Goal: Transaction & Acquisition: Book appointment/travel/reservation

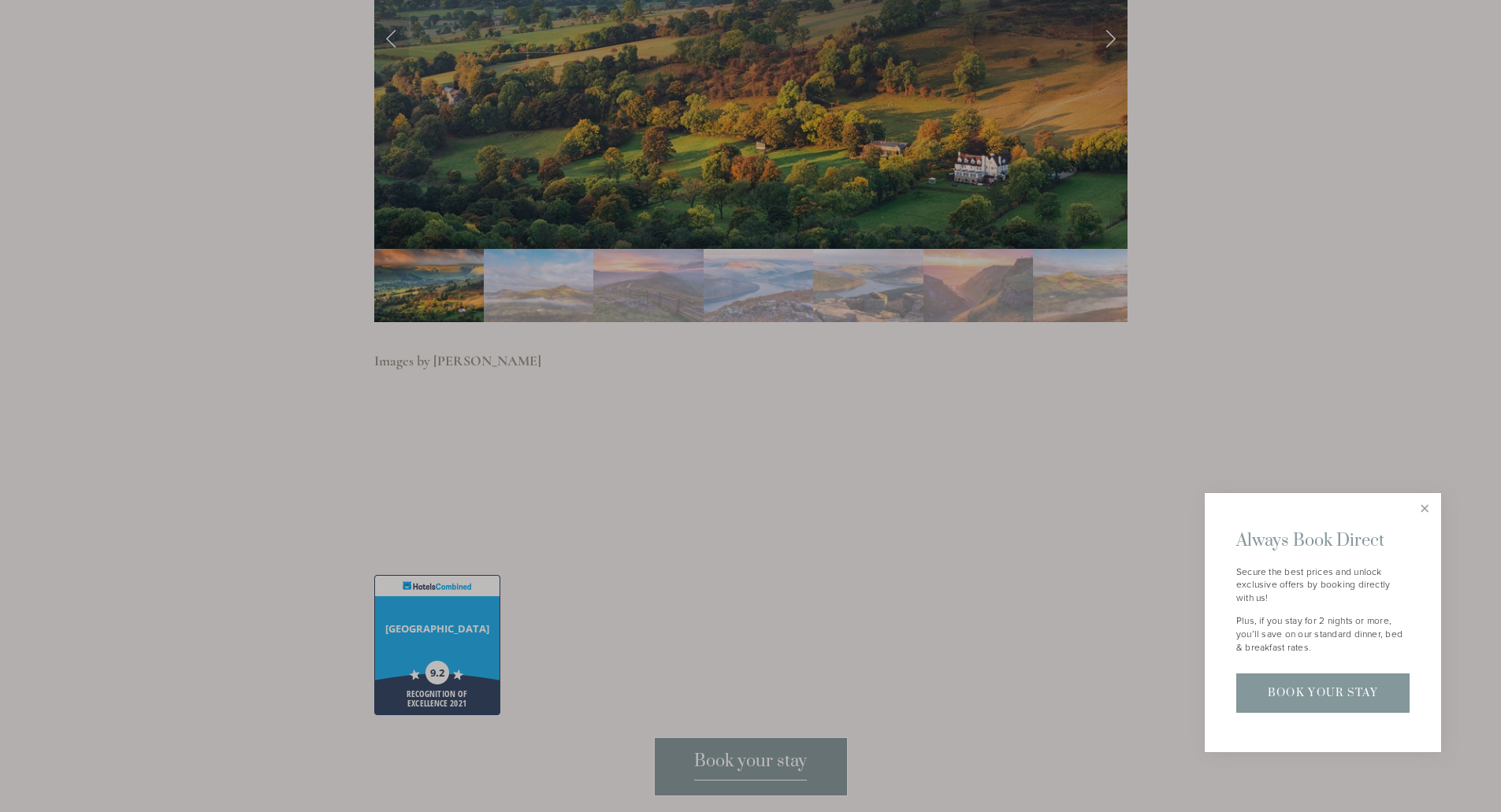
scroll to position [3860, 0]
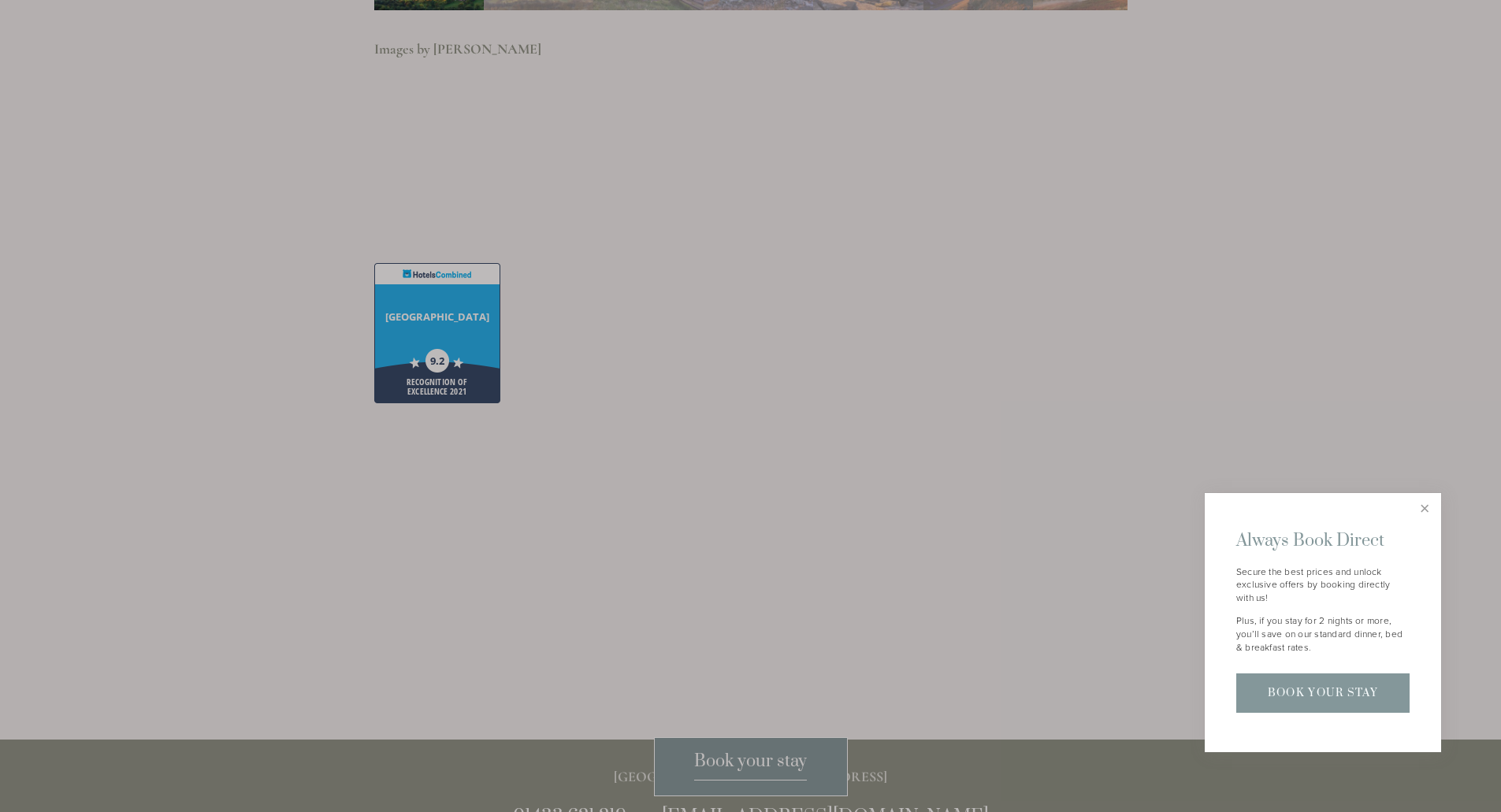
click at [725, 758] on div at bounding box center [750, 406] width 1501 height 812
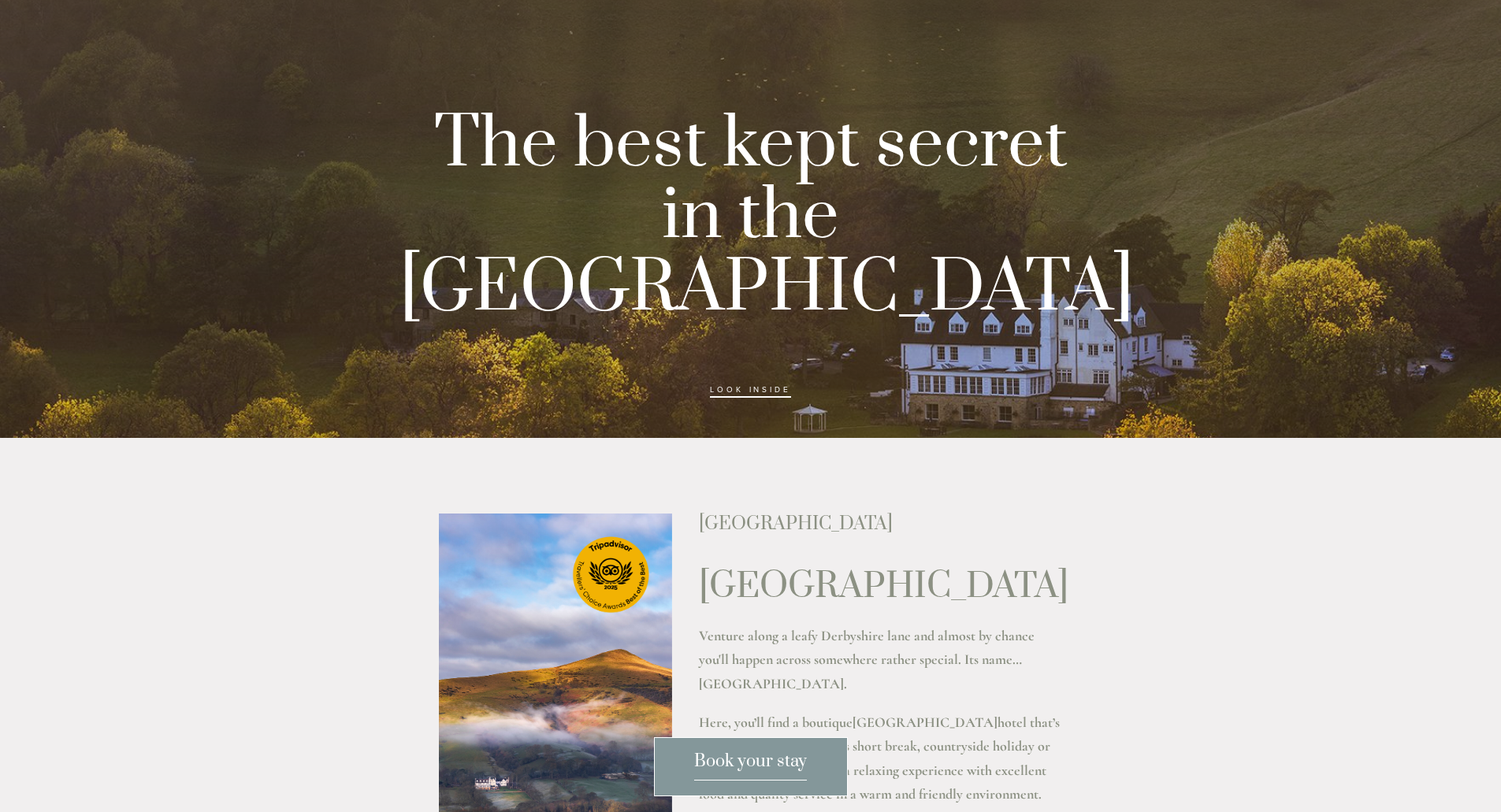
scroll to position [0, 0]
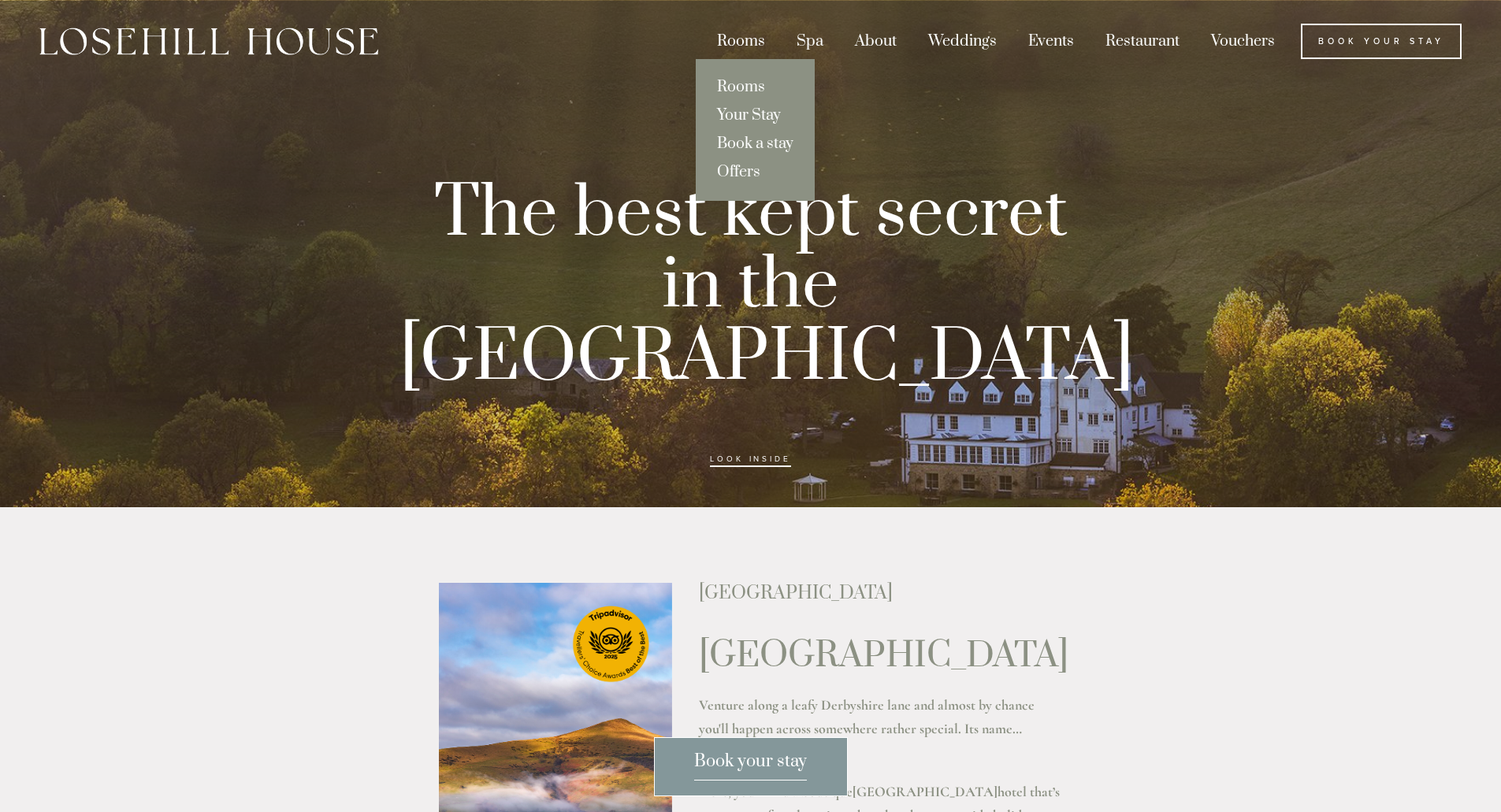
click at [730, 41] on div "Rooms" at bounding box center [740, 41] width 77 height 36
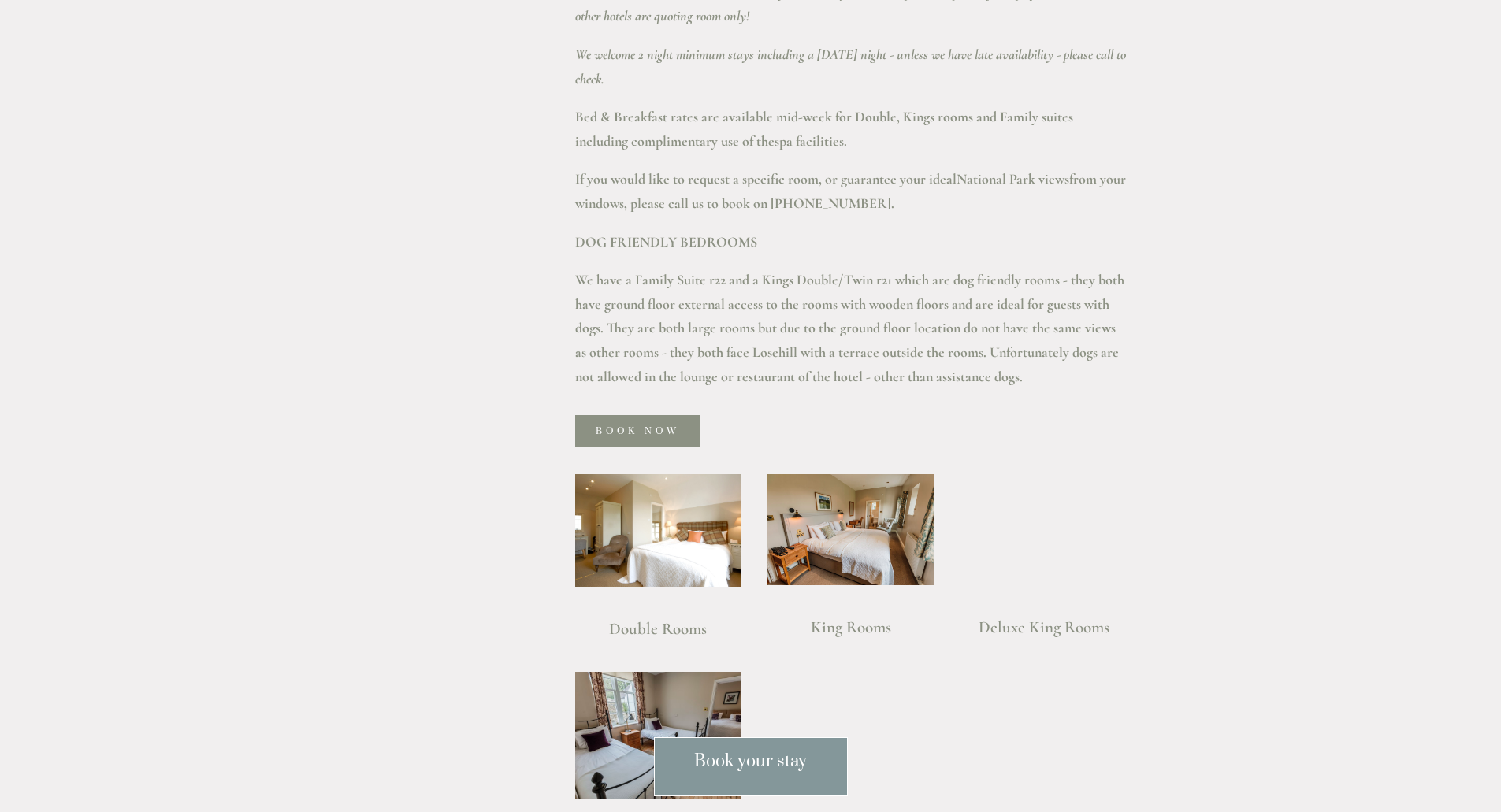
scroll to position [1024, 0]
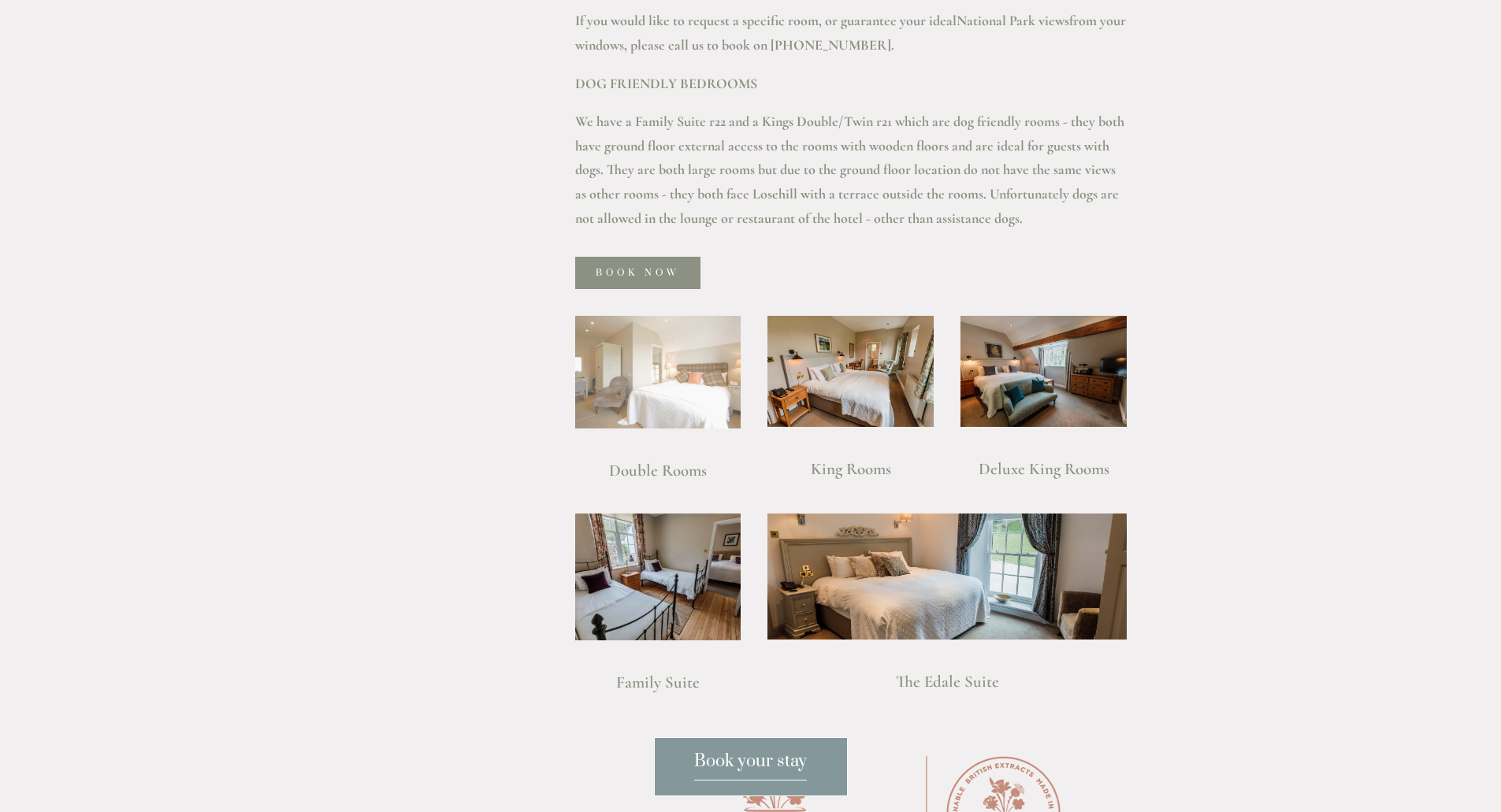
click at [667, 352] on img at bounding box center [658, 372] width 167 height 112
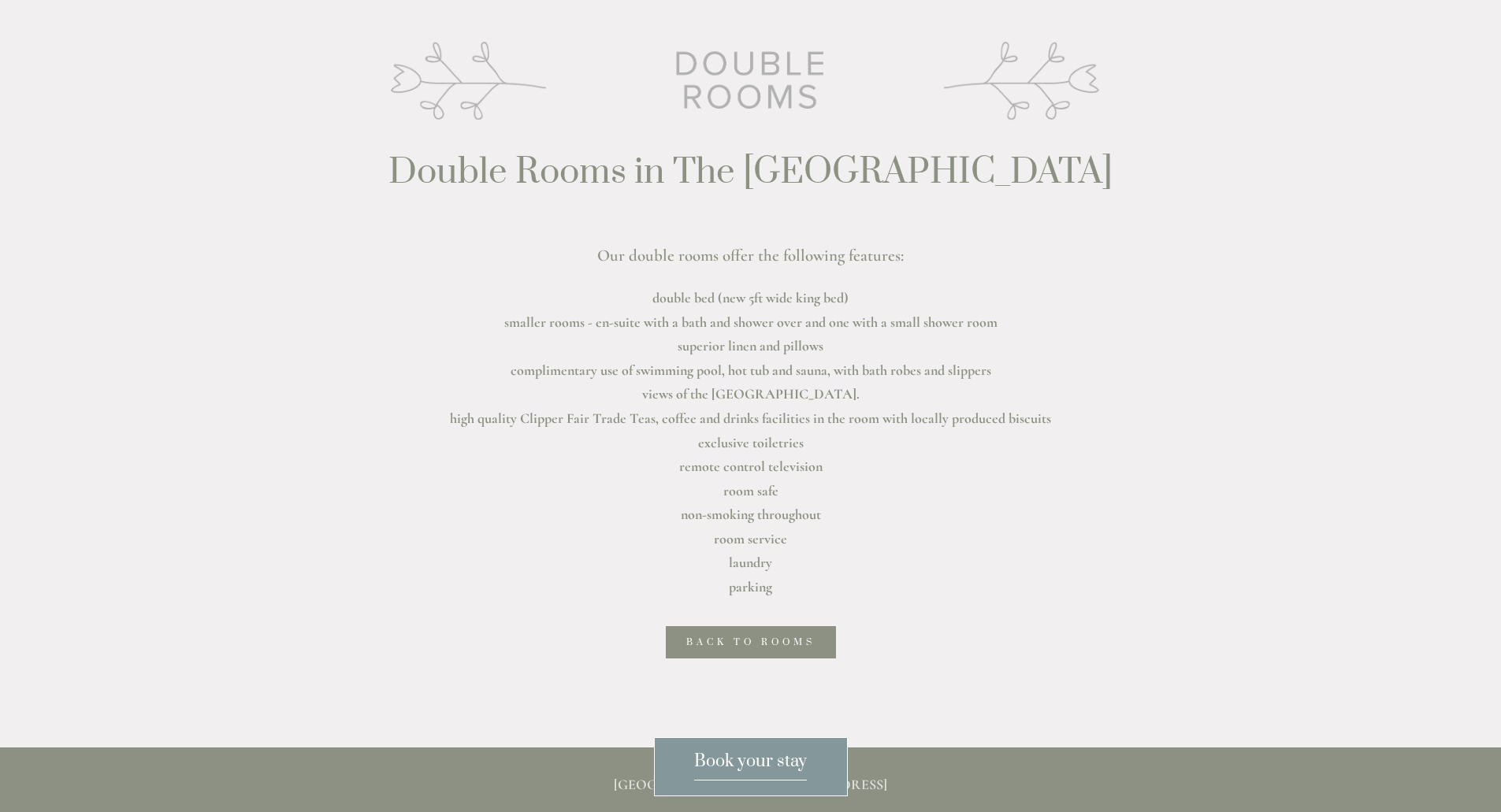
scroll to position [551, 0]
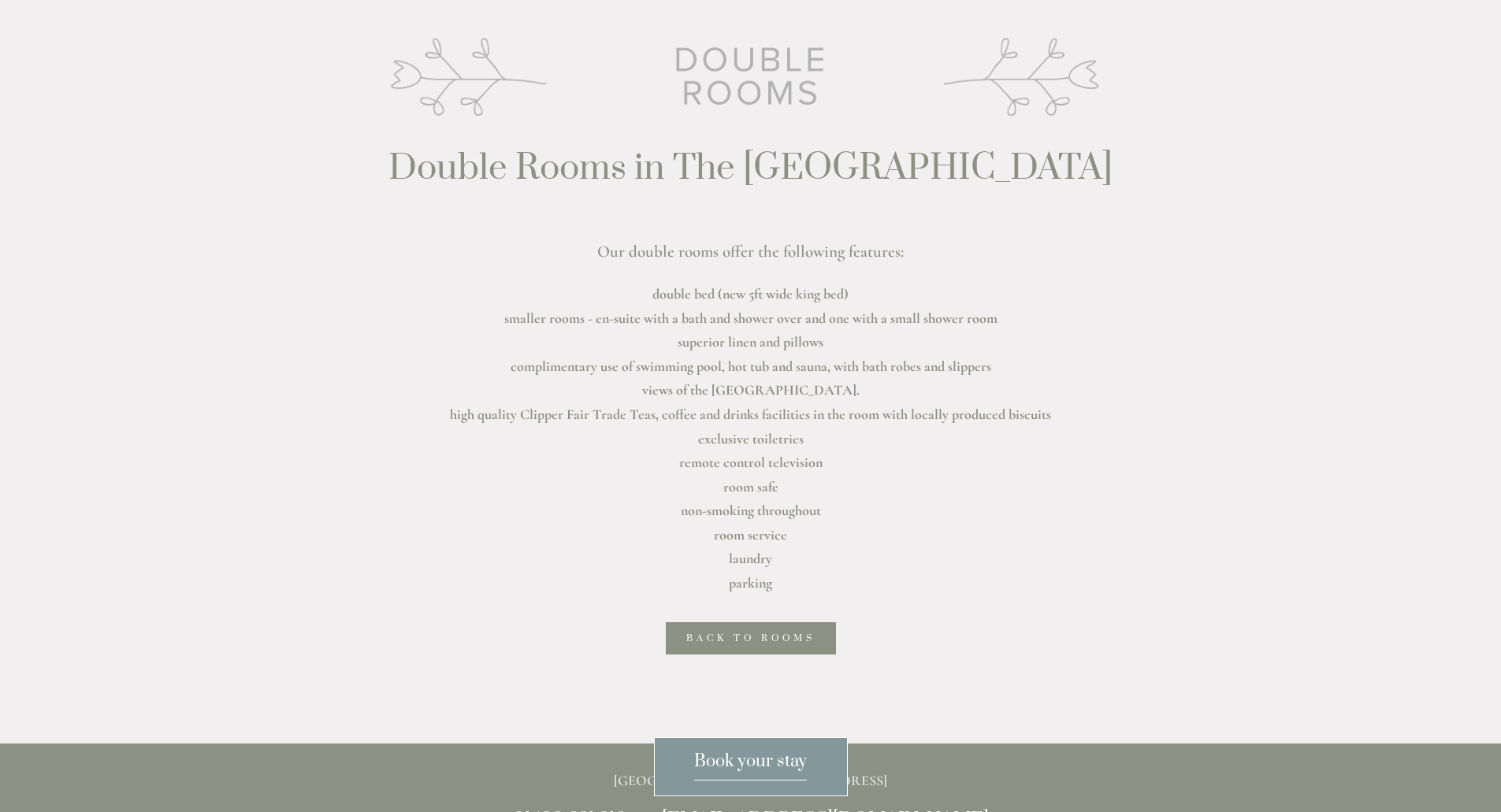
click at [735, 756] on span "Book your stay" at bounding box center [750, 765] width 112 height 30
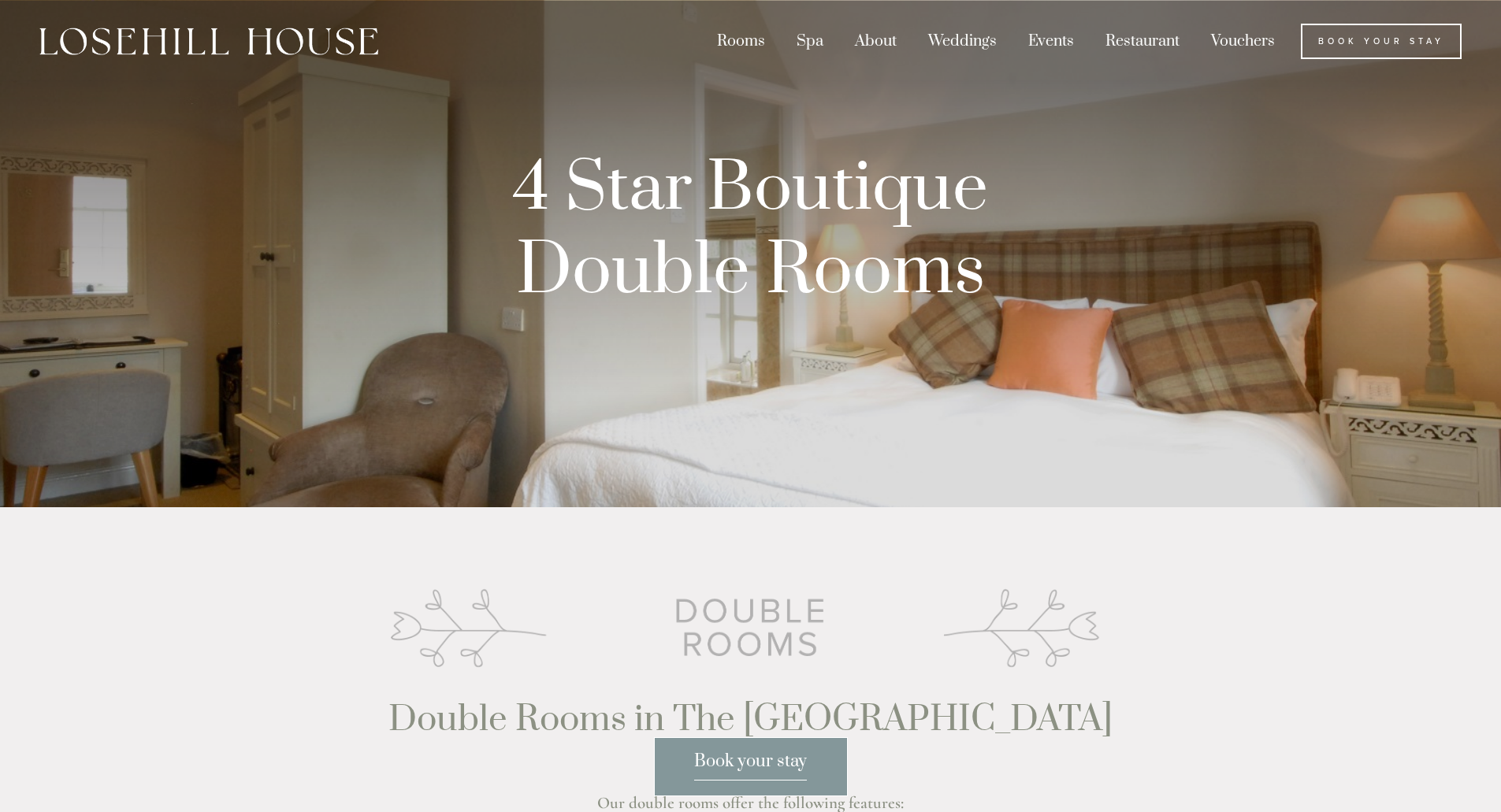
scroll to position [551, 0]
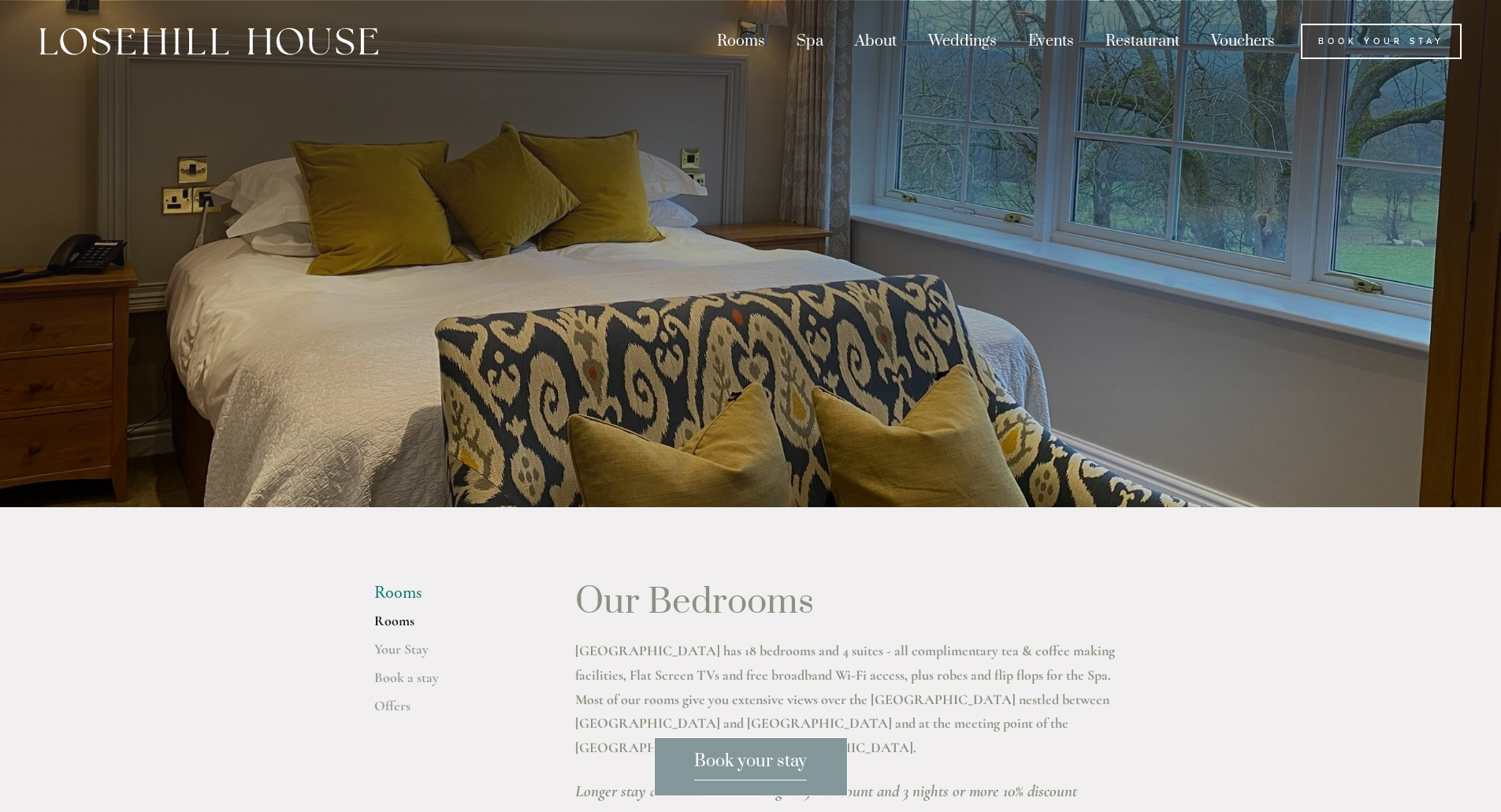
scroll to position [1021, 0]
